Goal: Connect with others: Connect with other users

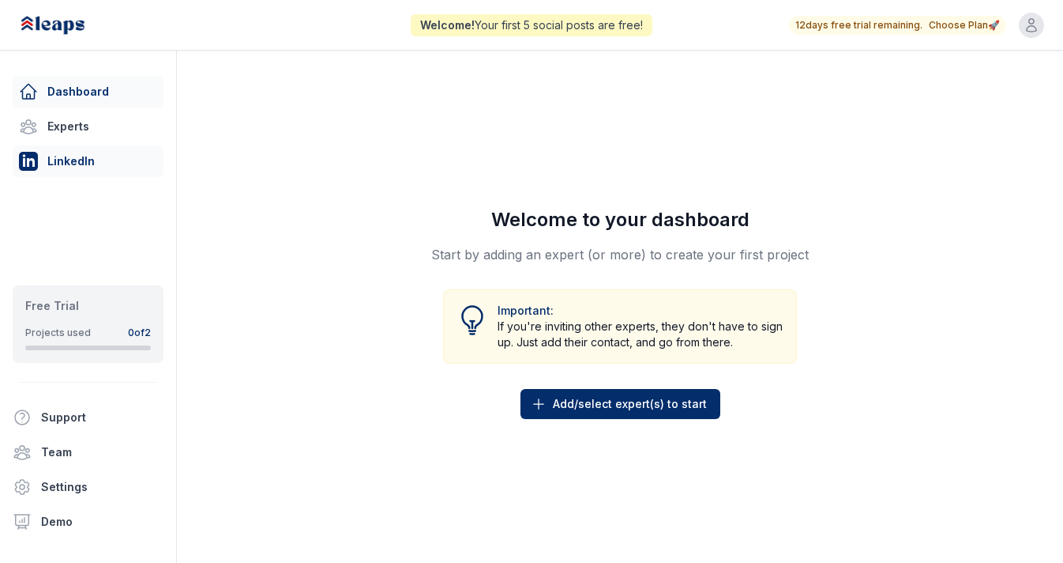
click at [77, 164] on link "LinkedIn" at bounding box center [88, 161] width 151 height 32
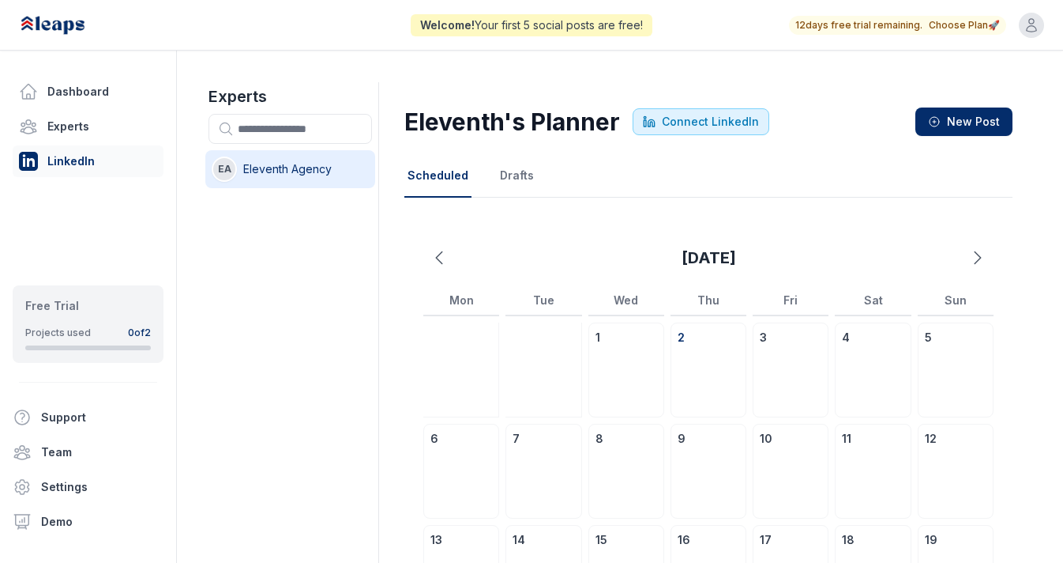
scroll to position [10, 0]
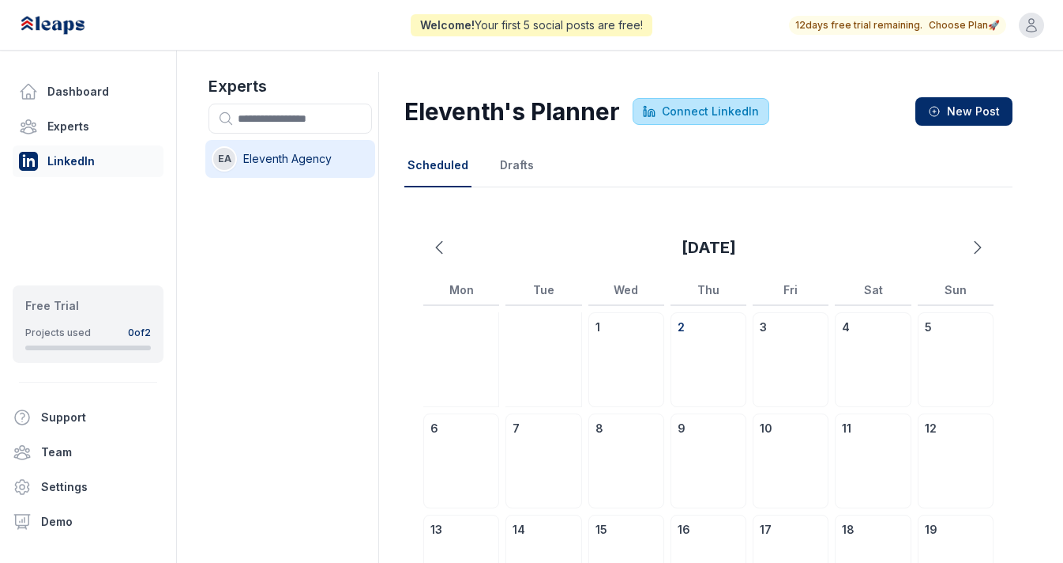
click at [721, 112] on span "Connect LinkedIn" at bounding box center [710, 111] width 97 height 16
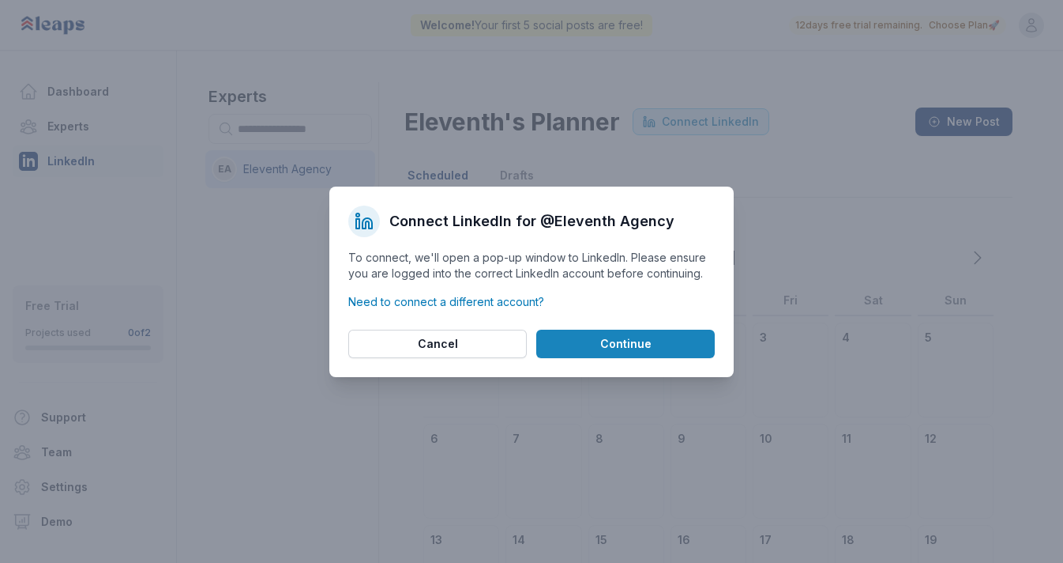
click at [597, 342] on button "Continue" at bounding box center [625, 343] width 179 height 28
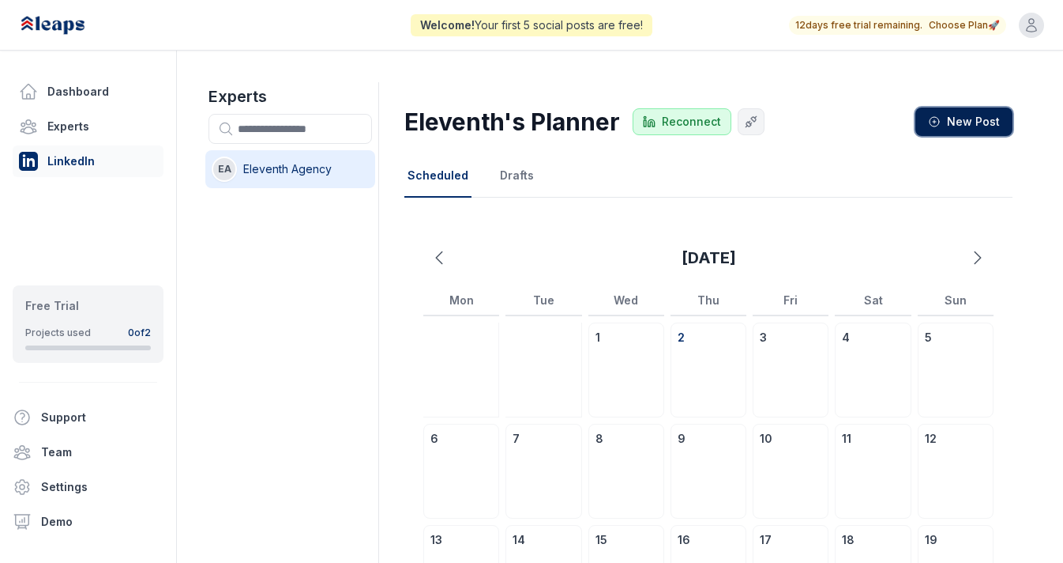
click at [961, 119] on span "New Post" at bounding box center [973, 122] width 53 height 16
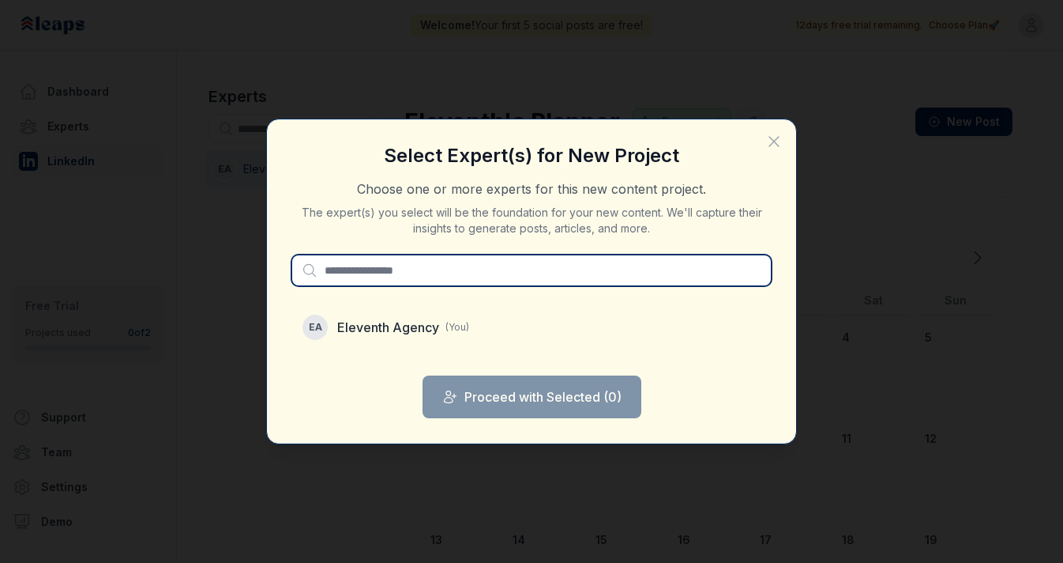
click at [529, 273] on input "text" at bounding box center [531, 270] width 479 height 30
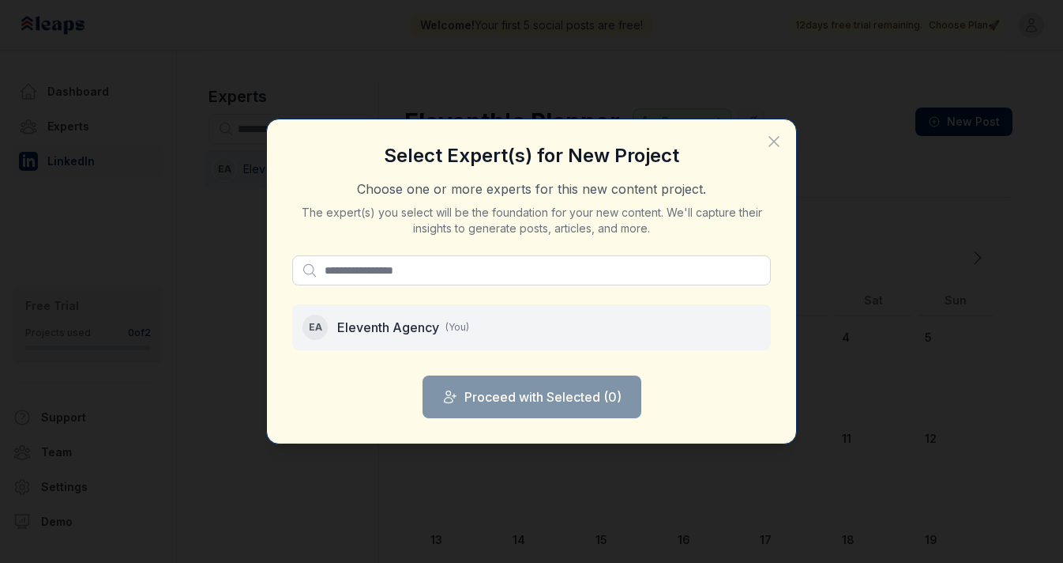
click at [420, 329] on span "Eleventh Agency" at bounding box center [388, 327] width 102 height 19
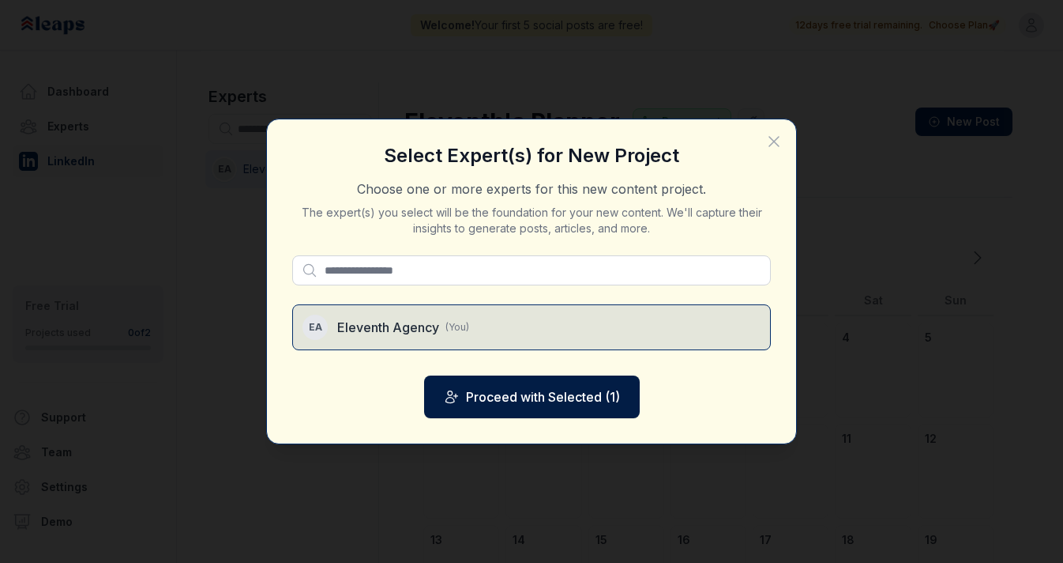
click at [500, 395] on button "Proceed with Selected ( 1 )" at bounding box center [532, 396] width 216 height 43
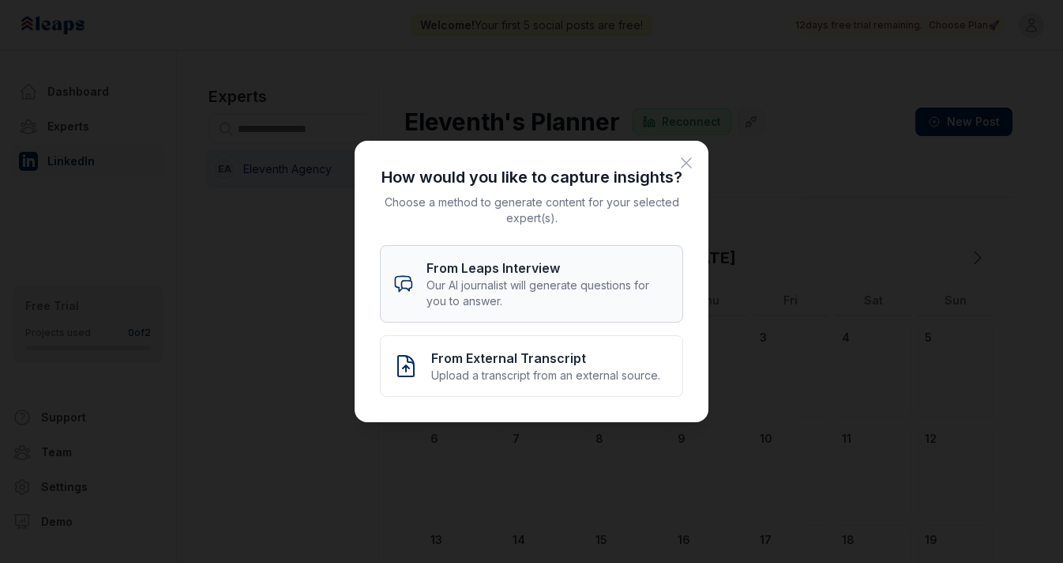
click at [591, 267] on p "From Leaps Interview" at bounding box center [548, 267] width 243 height 19
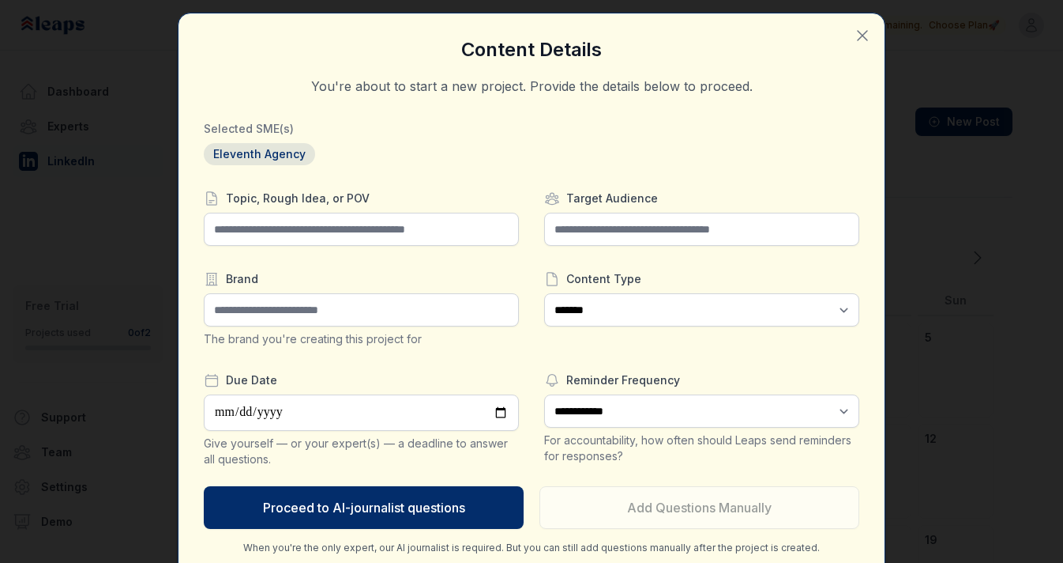
click at [866, 33] on icon "button" at bounding box center [862, 35] width 19 height 19
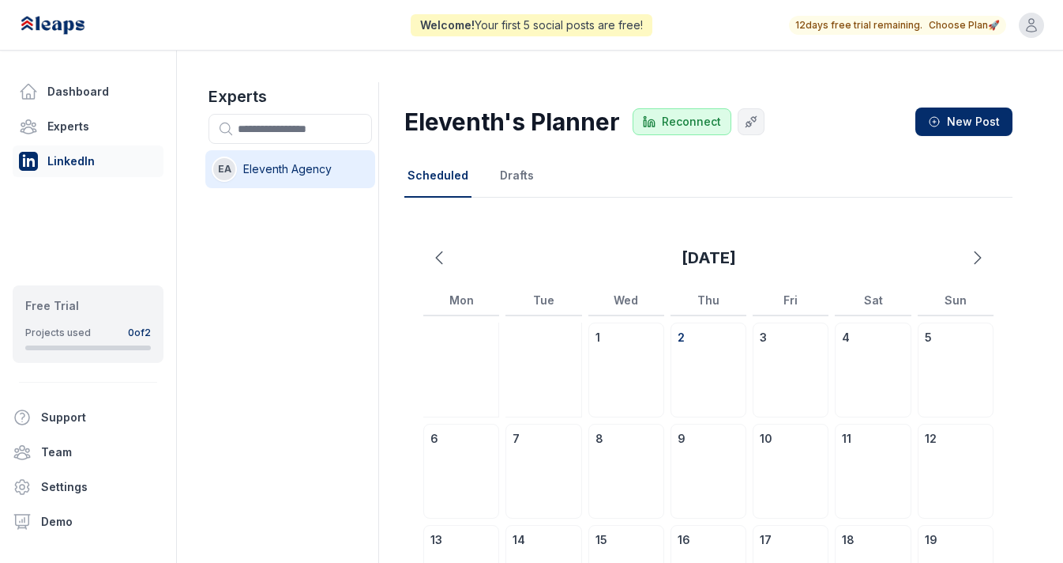
click at [66, 25] on img at bounding box center [69, 25] width 101 height 35
